Goal: Connect with others: Connect with others

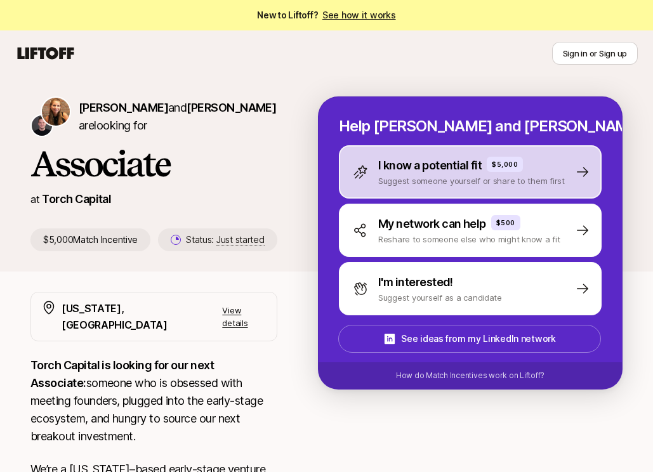
click at [443, 171] on p "I know a potential fit" at bounding box center [429, 166] width 103 height 18
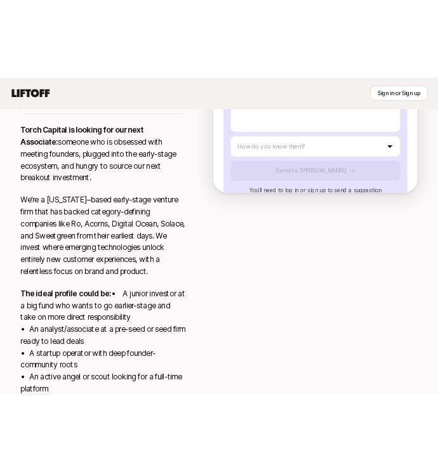
scroll to position [288, 0]
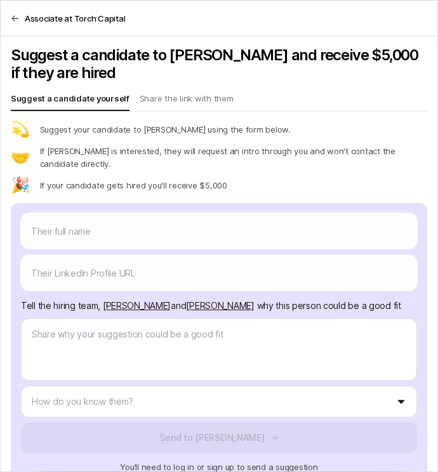
type textarea "x"
